Goal: Information Seeking & Learning: Learn about a topic

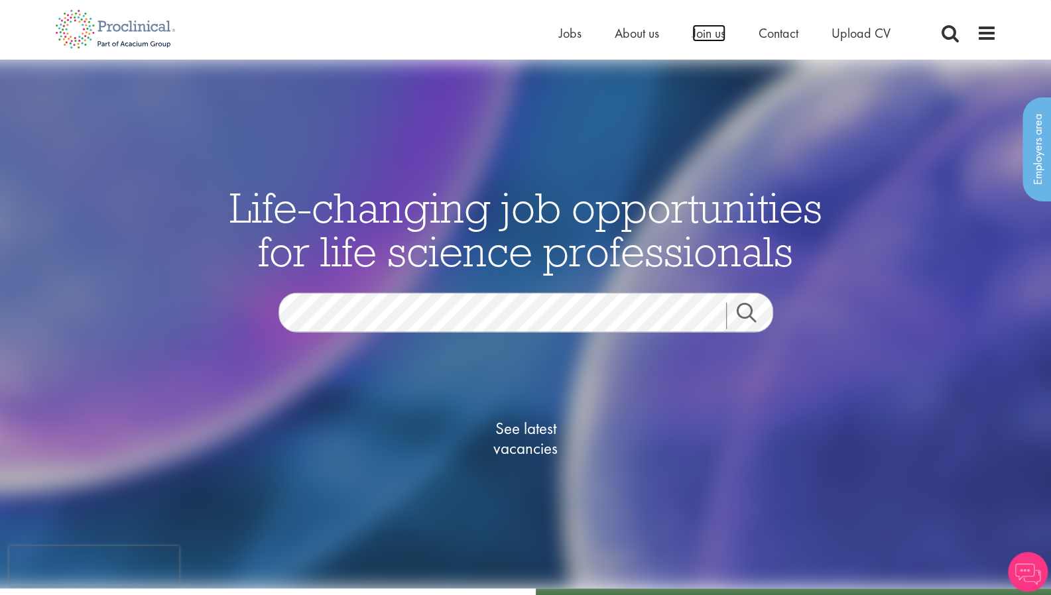
click at [698, 38] on span "Join us" at bounding box center [708, 33] width 33 height 17
